Goal: Task Accomplishment & Management: Use online tool/utility

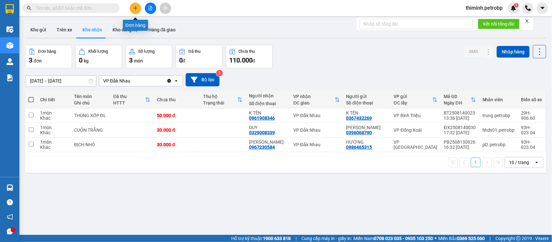
click at [135, 11] on button at bounding box center [135, 8] width 11 height 11
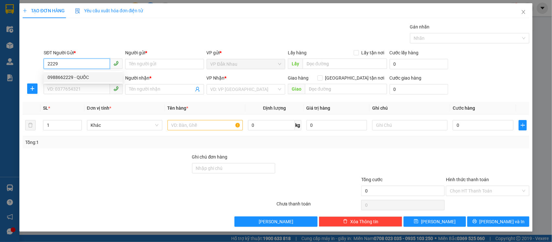
click at [100, 79] on div "0988662229 - QUỐC" at bounding box center [83, 77] width 71 height 7
type input "0988662229"
type input "QUỐC"
type input "0969140168"
type input "a kính"
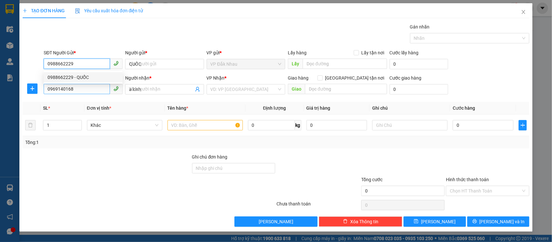
type input "30.000"
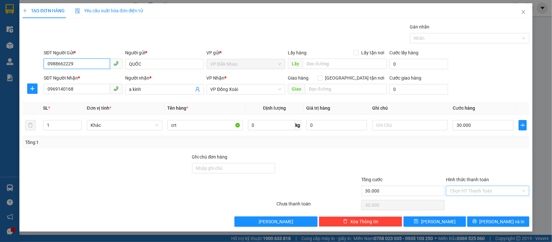
type input "0988662229"
click at [468, 193] on input "Hình thức thanh toán" at bounding box center [485, 191] width 71 height 10
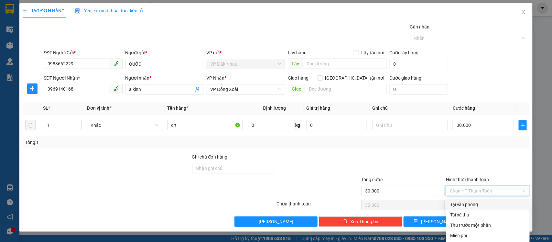
click at [468, 205] on div "Tại văn phòng" at bounding box center [488, 204] width 76 height 7
type input "0"
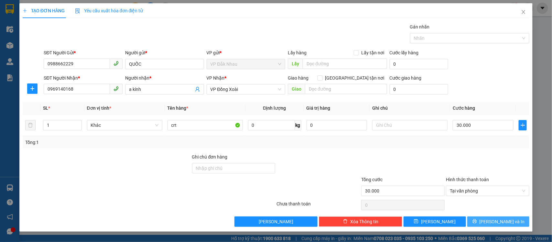
click at [496, 221] on span "[PERSON_NAME] và In" at bounding box center [501, 221] width 45 height 7
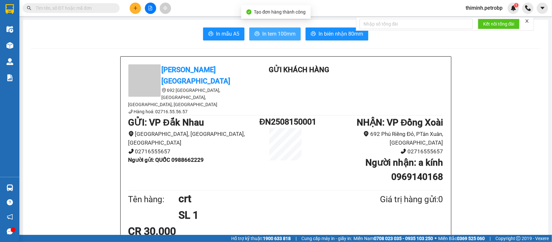
click at [280, 39] on button "In tem 100mm" at bounding box center [274, 33] width 51 height 13
click at [137, 7] on icon "plus" at bounding box center [135, 8] width 5 height 5
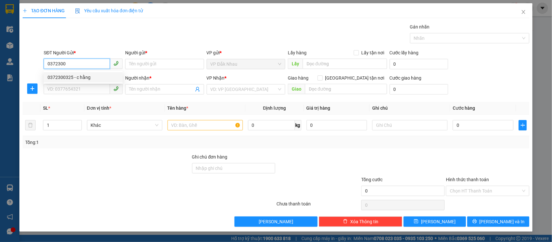
click at [80, 77] on div "0372300325 - c hằng" at bounding box center [83, 77] width 71 height 7
type input "0372300325"
type input "c hằng"
type input "0978278222"
type input "CHỊ NGỌC"
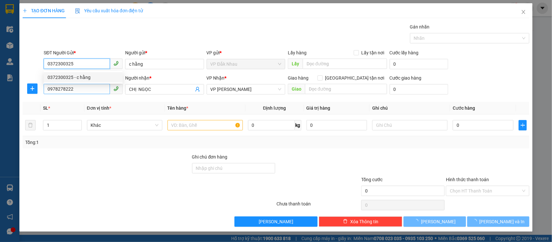
type input "30.000"
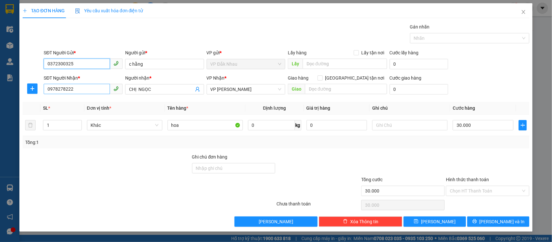
type input "0372300325"
click at [80, 90] on input "0978278222" at bounding box center [77, 89] width 66 height 10
type input "0"
type input "0916182024"
click at [164, 89] on input "CHỊ NGỌC" at bounding box center [161, 89] width 65 height 7
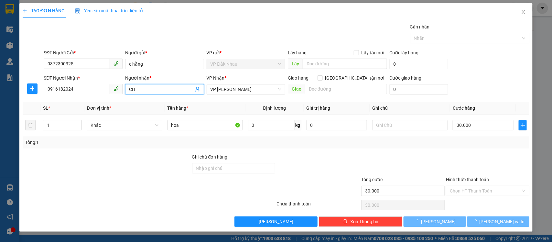
type input "C"
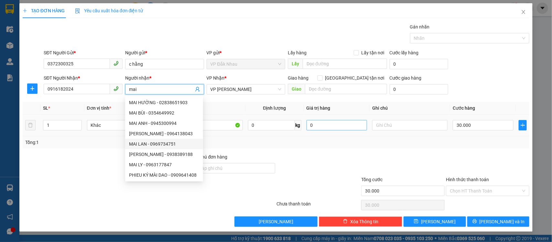
type input "mai"
click at [340, 129] on input "0" at bounding box center [336, 125] width 61 height 10
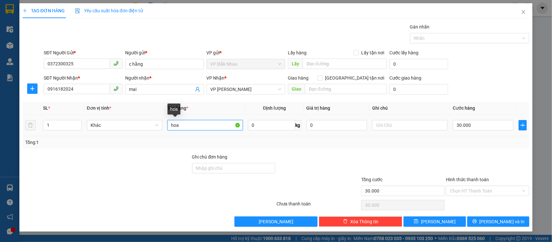
click at [208, 129] on input "hoa" at bounding box center [204, 125] width 75 height 10
type input "0"
type input "h"
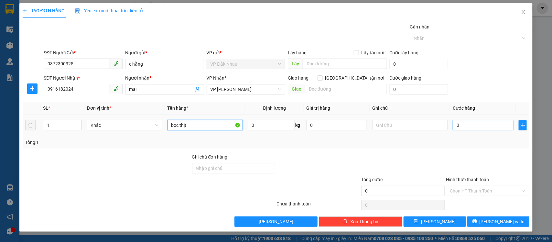
type input "bọc thịt"
click at [468, 124] on input "0" at bounding box center [483, 125] width 61 height 10
type input "0"
type input "3"
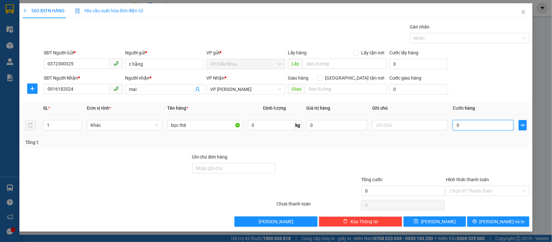
type input "003"
type input "30"
type input "0.030"
type input "30.000"
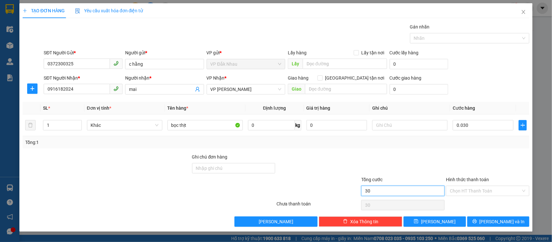
type input "30.000"
click at [398, 188] on input "30.000" at bounding box center [402, 191] width 83 height 10
click at [466, 190] on input "Hình thức thanh toán" at bounding box center [485, 191] width 71 height 10
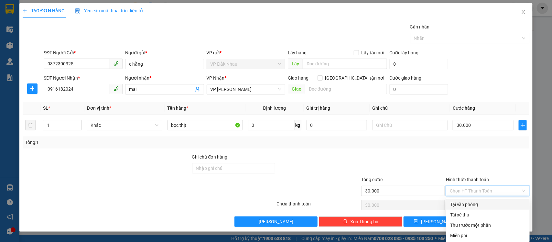
click at [467, 204] on div "Tại văn phòng" at bounding box center [488, 204] width 76 height 7
type input "0"
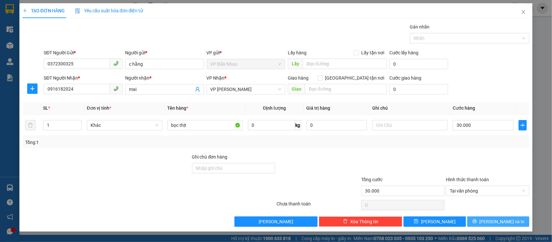
click at [484, 223] on button "[PERSON_NAME] và In" at bounding box center [498, 221] width 62 height 10
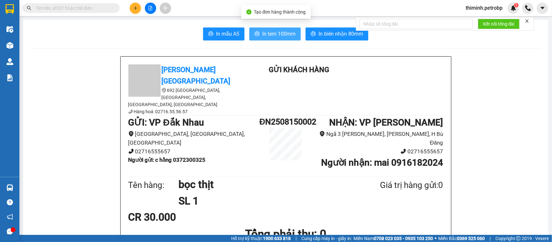
click at [280, 32] on span "In tem 100mm" at bounding box center [278, 34] width 33 height 8
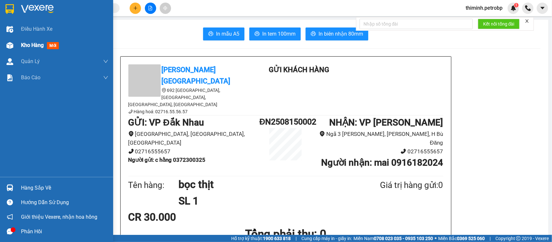
click at [13, 46] on div at bounding box center [9, 45] width 11 height 11
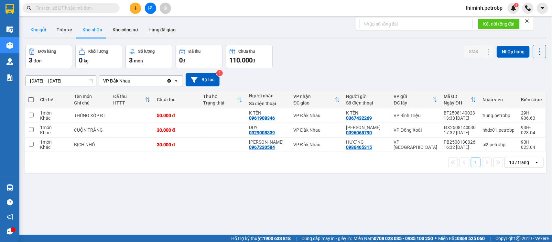
click at [36, 33] on button "Kho gửi" at bounding box center [38, 30] width 26 height 16
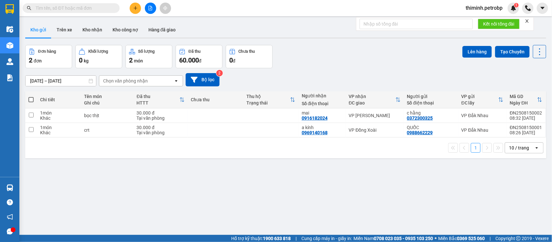
click at [31, 99] on span at bounding box center [30, 99] width 5 height 5
click at [31, 96] on input "checkbox" at bounding box center [31, 96] width 0 height 0
checkbox input "true"
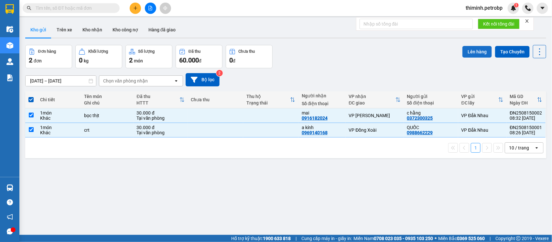
click at [472, 52] on button "Lên hàng" at bounding box center [476, 52] width 29 height 12
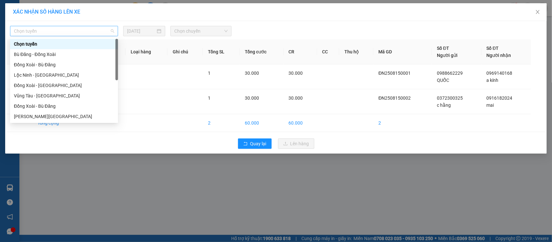
click at [60, 27] on span "Chọn tuyến" at bounding box center [64, 31] width 100 height 10
click at [48, 55] on div "Bù Đăng - Đồng Xoài" at bounding box center [64, 54] width 100 height 7
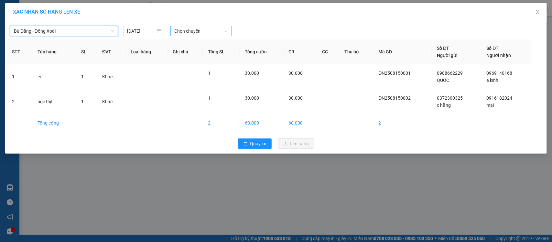
click at [174, 31] on div "Chọn chuyến" at bounding box center [200, 31] width 61 height 10
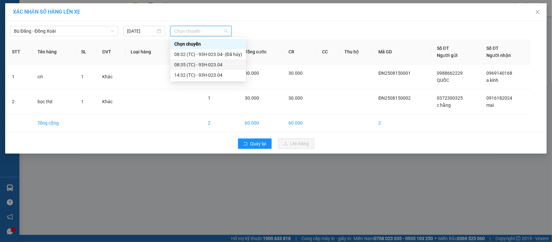
click at [192, 64] on div "08:35 (TC) - 93H-023.04" at bounding box center [208, 64] width 68 height 7
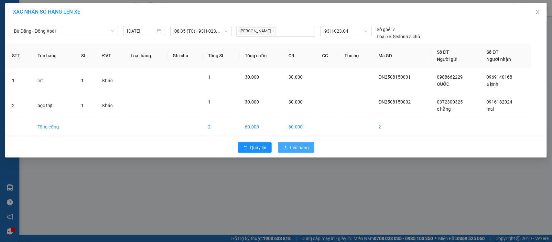
click at [306, 146] on span "Lên hàng" at bounding box center [299, 147] width 19 height 7
